Goal: Find specific page/section: Find specific page/section

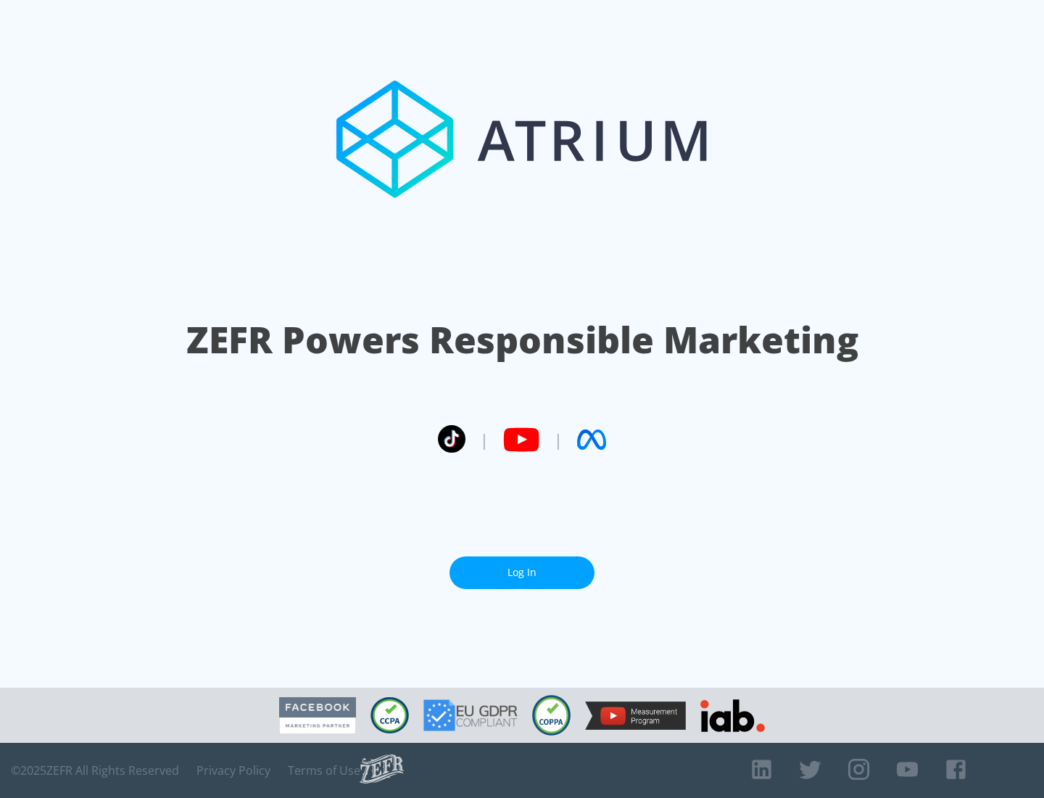
click at [522, 572] on link "Log In" at bounding box center [522, 572] width 145 height 33
